Goal: Information Seeking & Learning: Learn about a topic

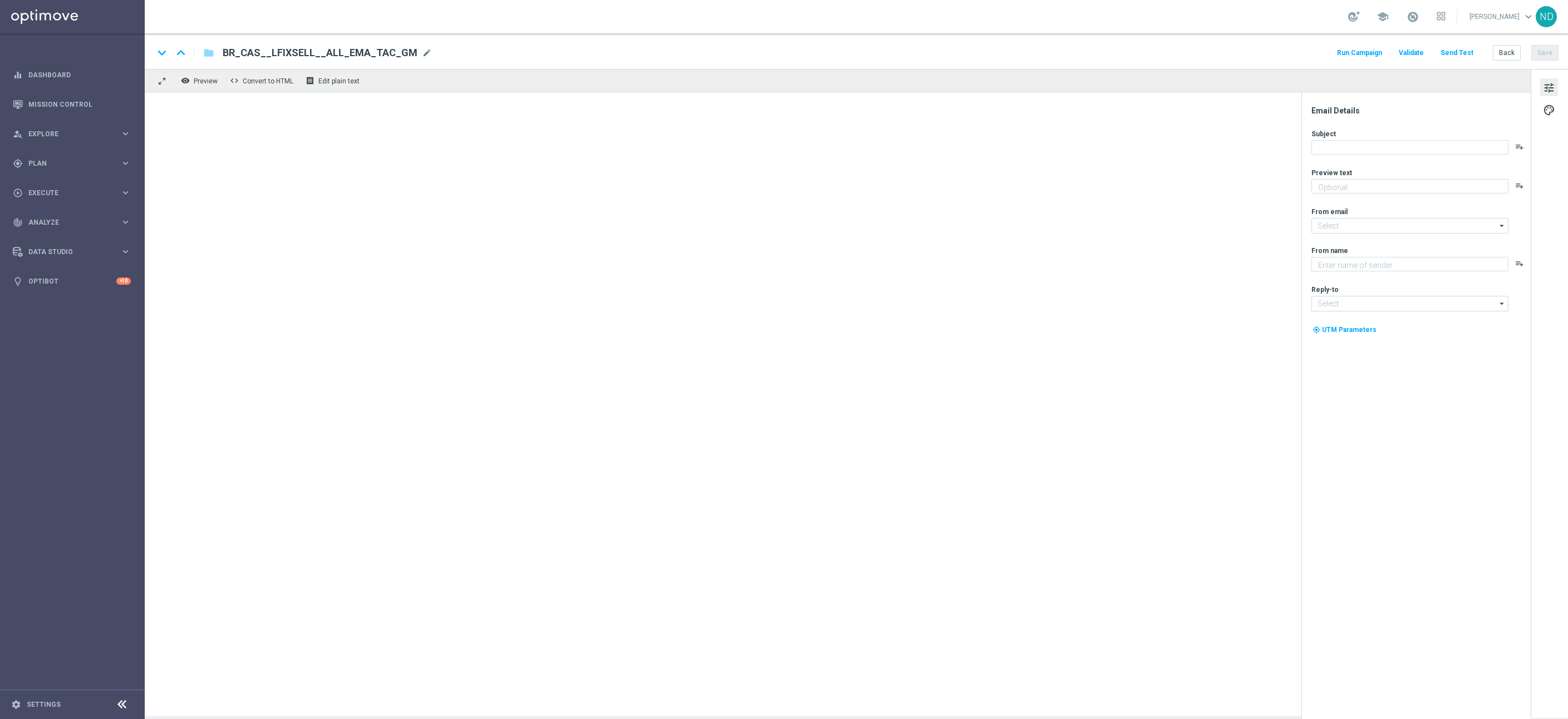
type textarea "Se ganhar, o prêmio é todo seu, se perder devolvemos até R$100 em cashback de L…"
type textarea "Lottoland"
type input "mail@crm.lottoland.bet.br"
type input "contato@lottoland.bet.br"
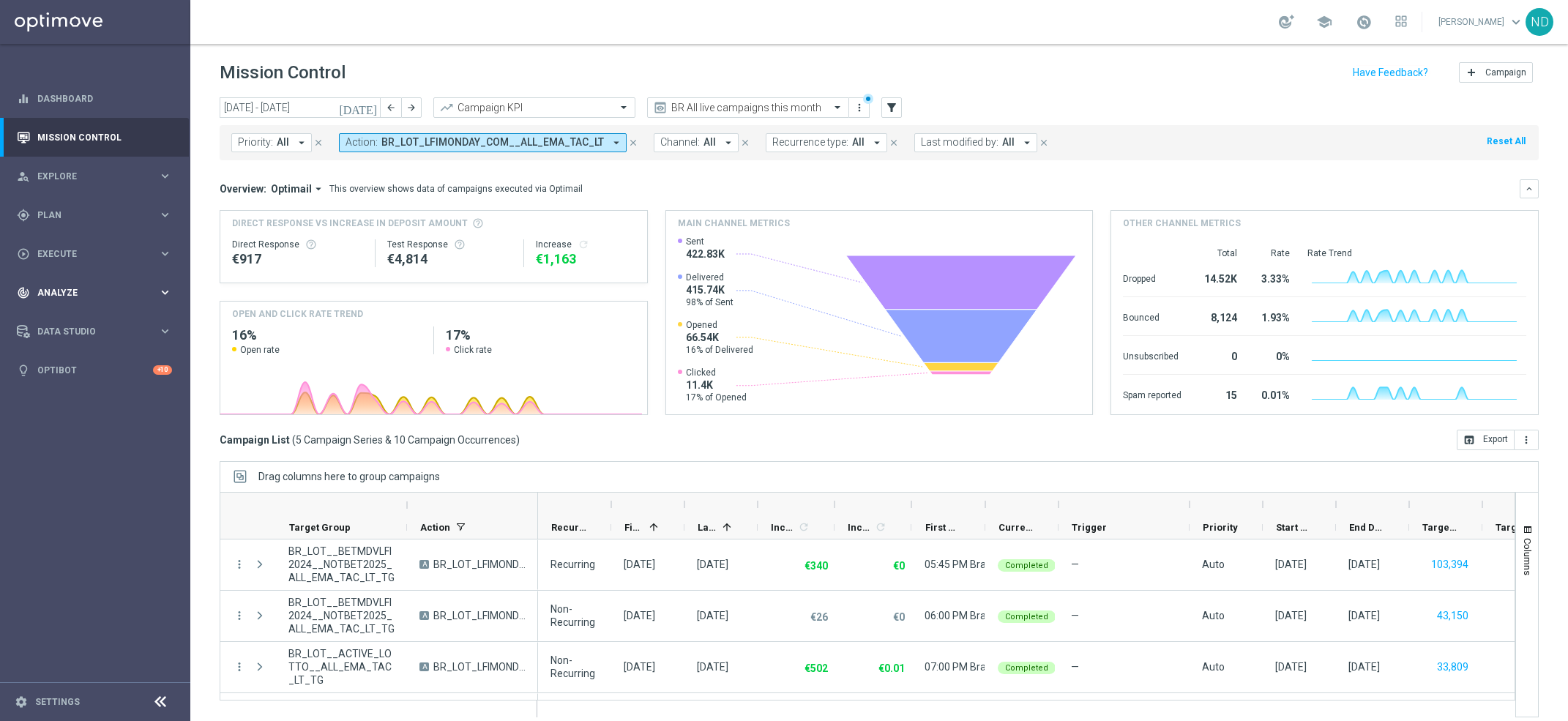
click at [83, 286] on div "track_changes Analyze" at bounding box center [87, 293] width 141 height 13
click at [82, 501] on div "Data Studio" at bounding box center [87, 507] width 141 height 13
click at [88, 295] on span "Analyze" at bounding box center [98, 292] width 121 height 9
click at [80, 457] on link "Deliverability Metrics" at bounding box center [95, 455] width 114 height 12
